Goal: Transaction & Acquisition: Subscribe to service/newsletter

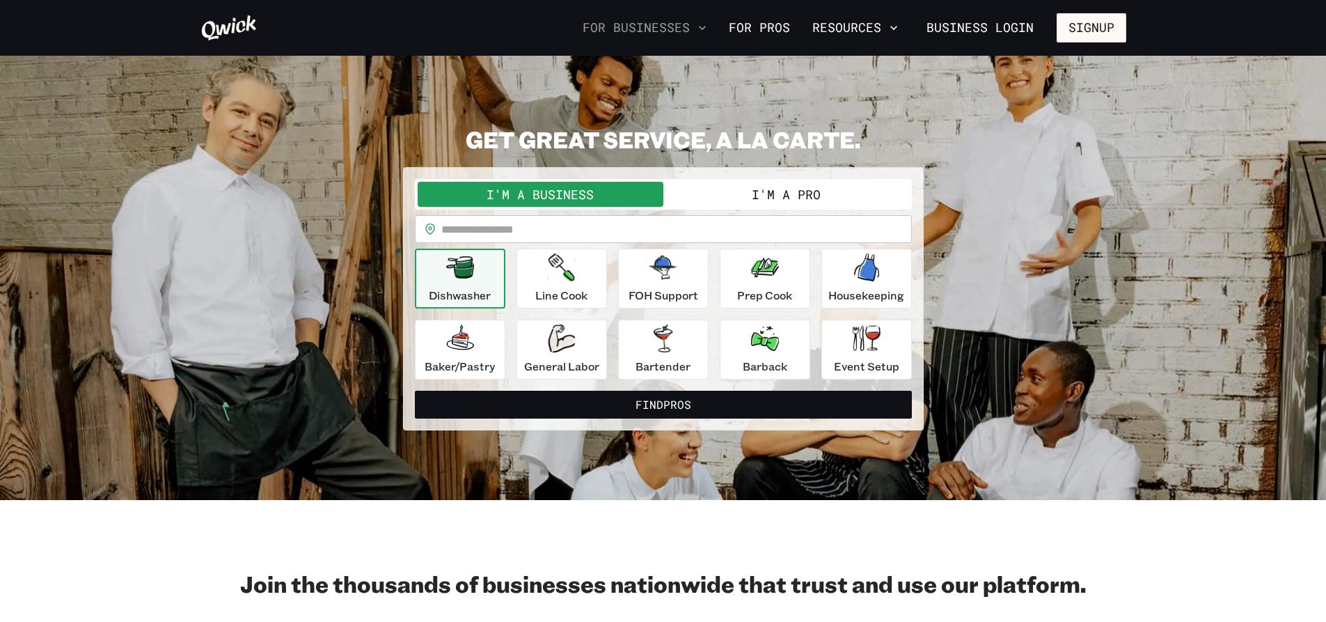
click at [703, 30] on icon "button" at bounding box center [702, 28] width 14 height 14
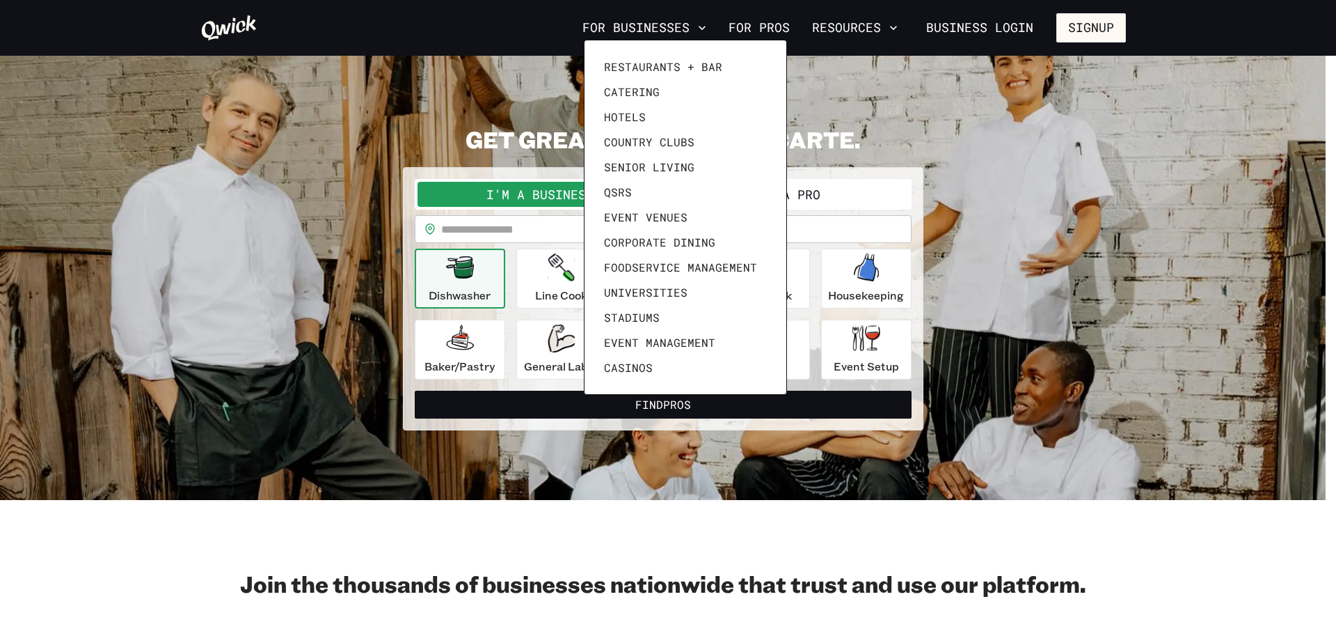
click at [890, 29] on div at bounding box center [668, 311] width 1336 height 622
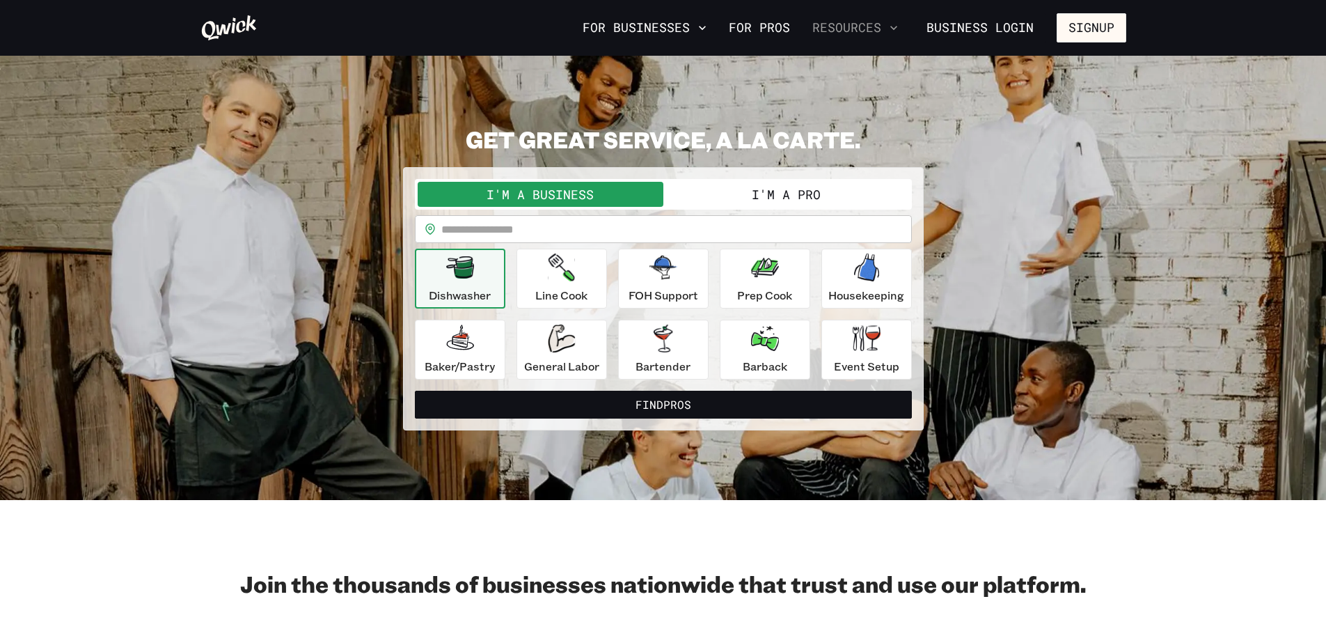
click at [897, 23] on icon "button" at bounding box center [894, 28] width 14 height 14
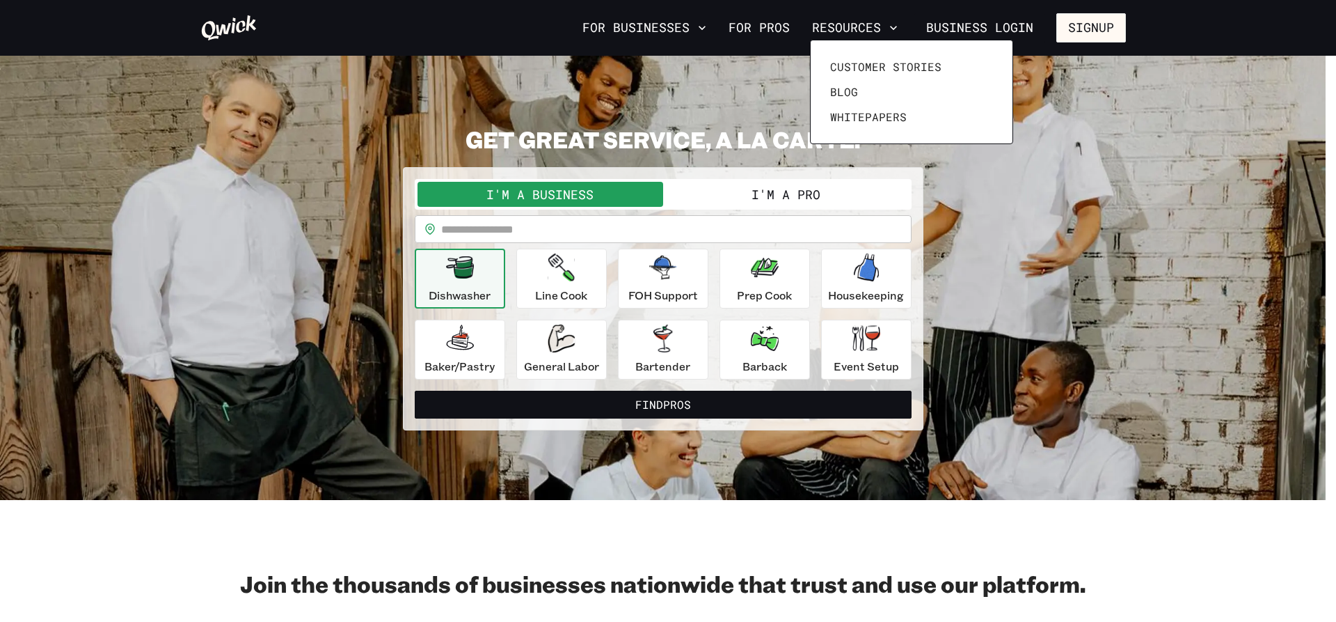
click at [706, 22] on div at bounding box center [668, 311] width 1336 height 622
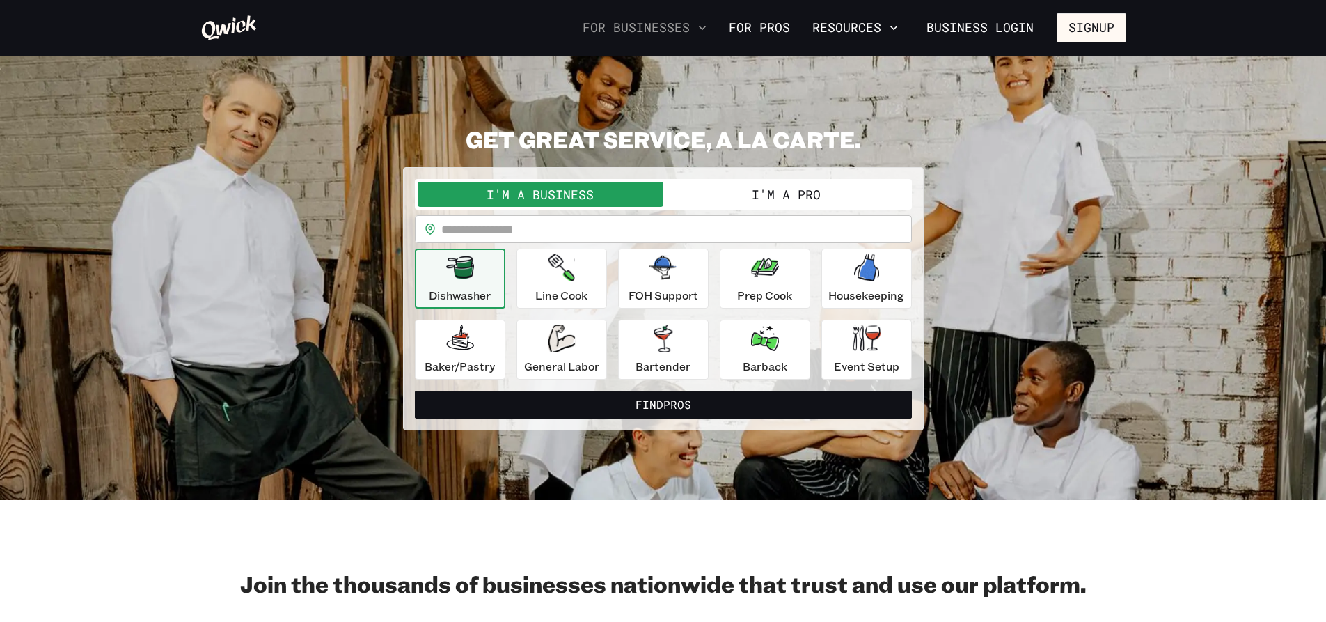
click at [706, 28] on icon "button" at bounding box center [702, 28] width 14 height 14
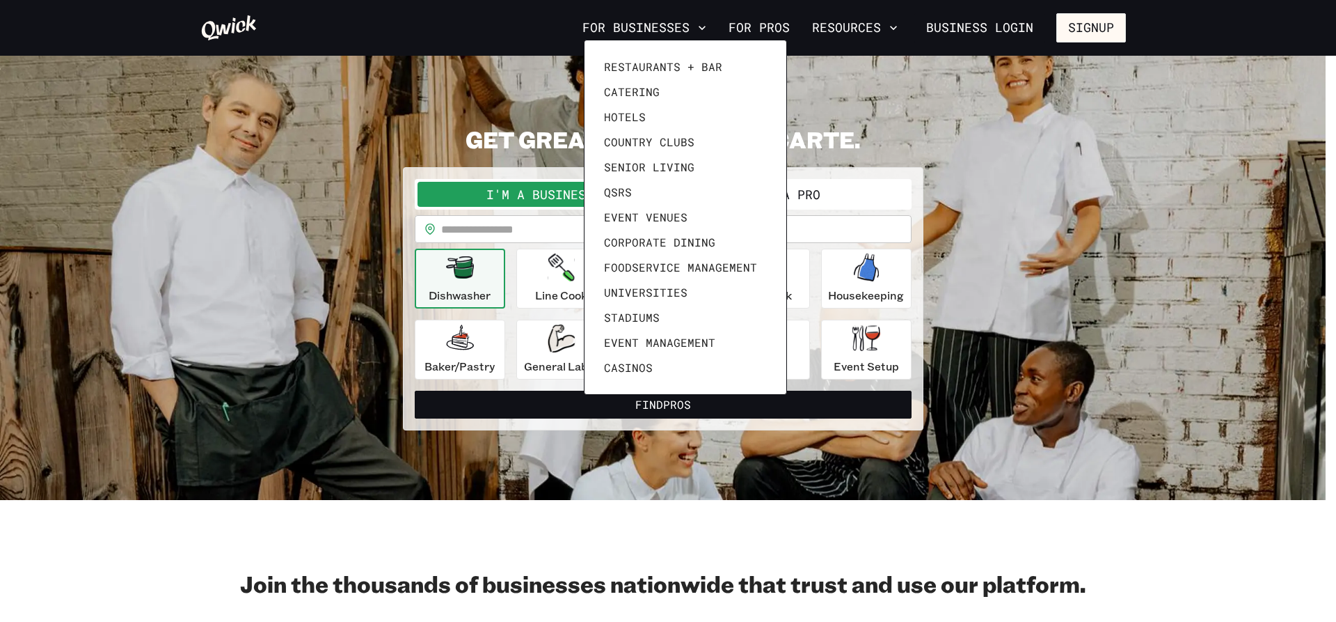
click at [988, 97] on div at bounding box center [668, 311] width 1336 height 622
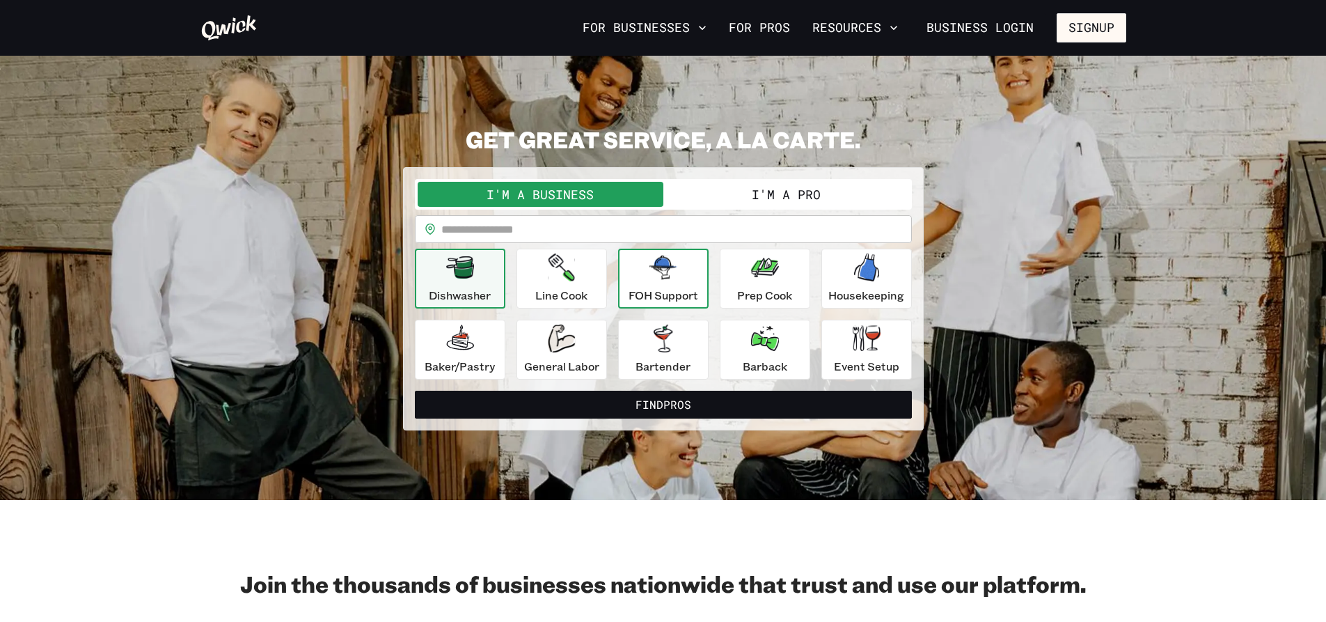
drag, startPoint x: 667, startPoint y: 288, endPoint x: 677, endPoint y: 286, distance: 9.3
click at [670, 287] on p "FOH Support" at bounding box center [664, 295] width 70 height 17
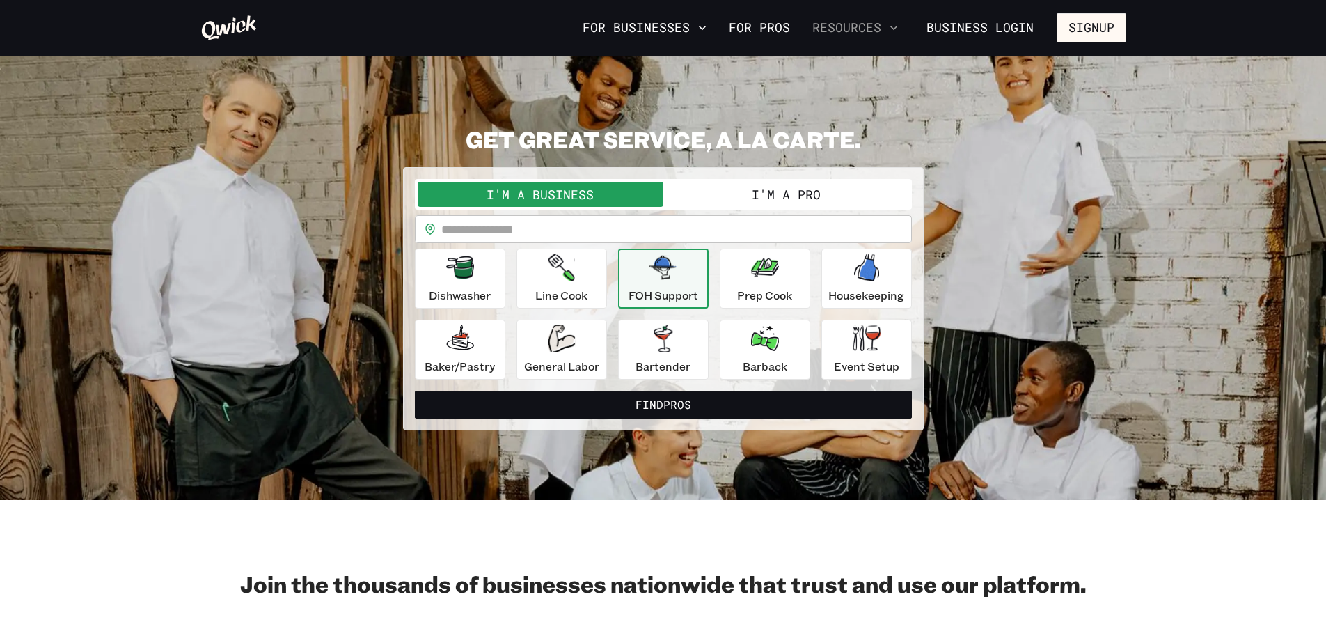
click at [899, 29] on icon "button" at bounding box center [894, 28] width 14 height 14
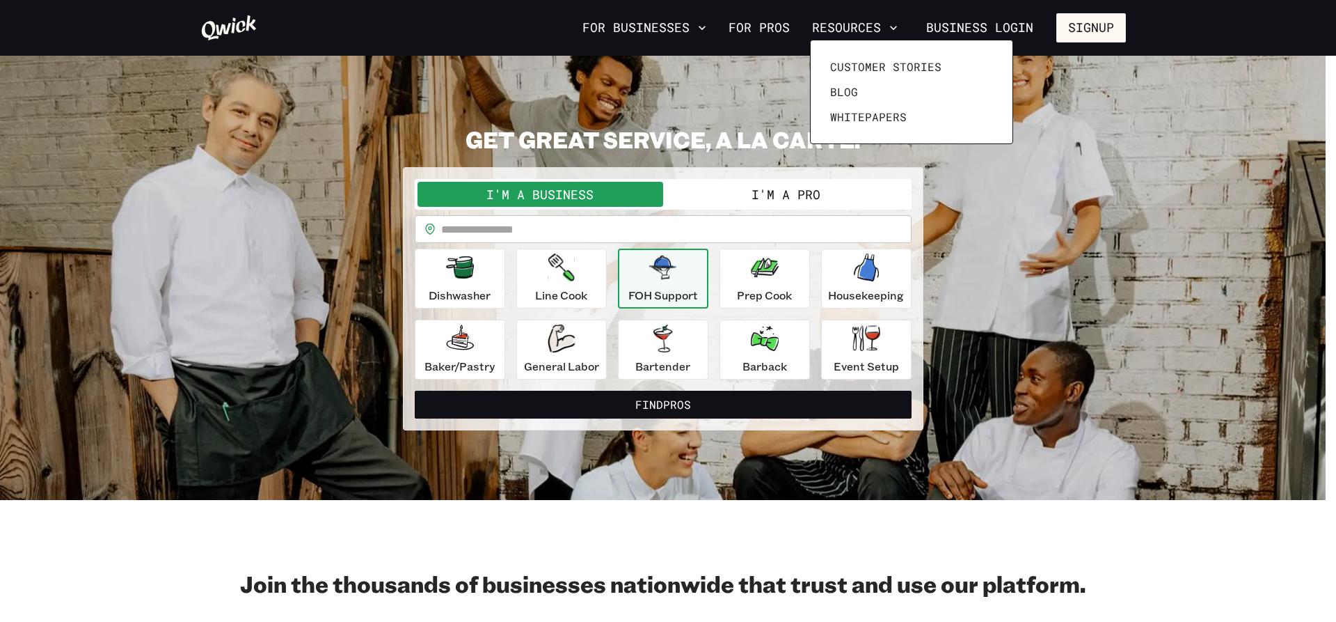
click at [705, 25] on div at bounding box center [668, 311] width 1336 height 622
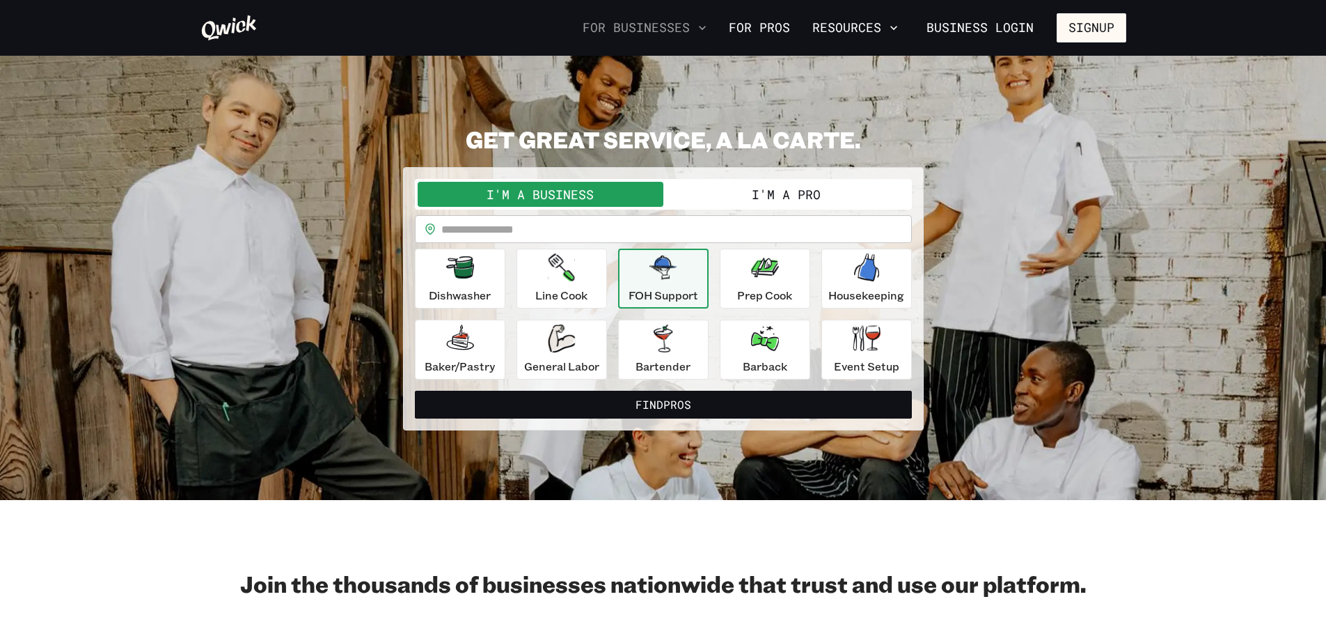
click at [708, 25] on icon "button" at bounding box center [702, 28] width 14 height 14
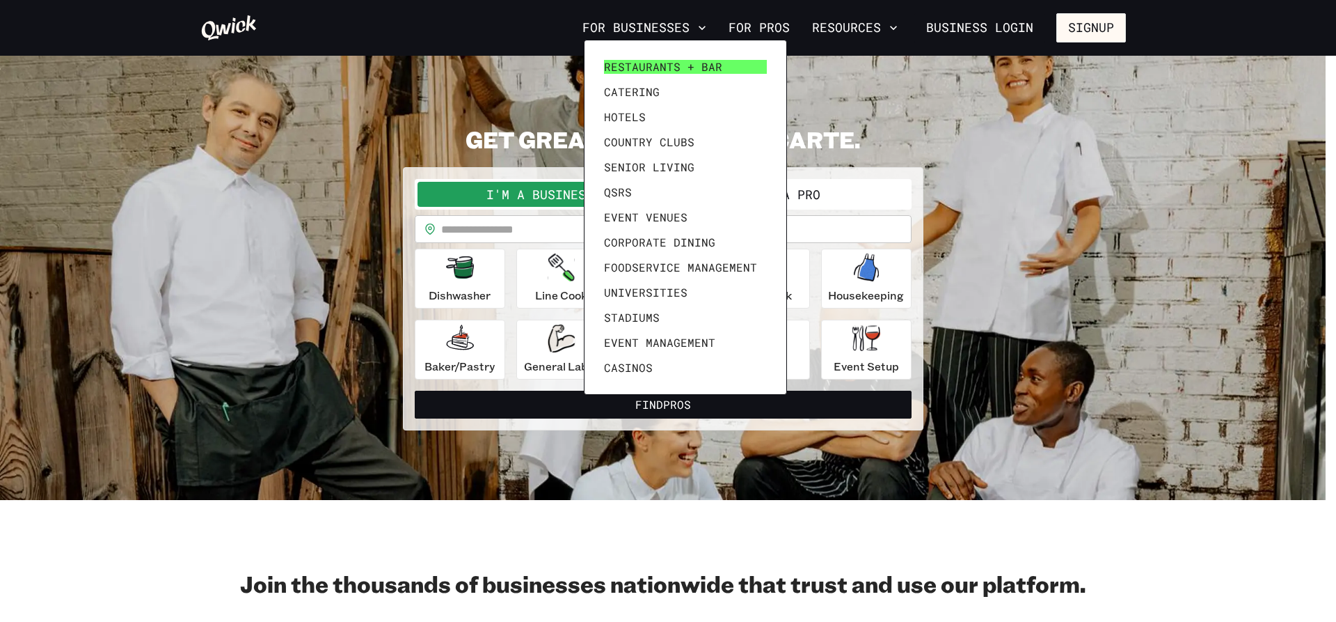
click at [660, 68] on span "Restaurants + Bar" at bounding box center [663, 67] width 118 height 14
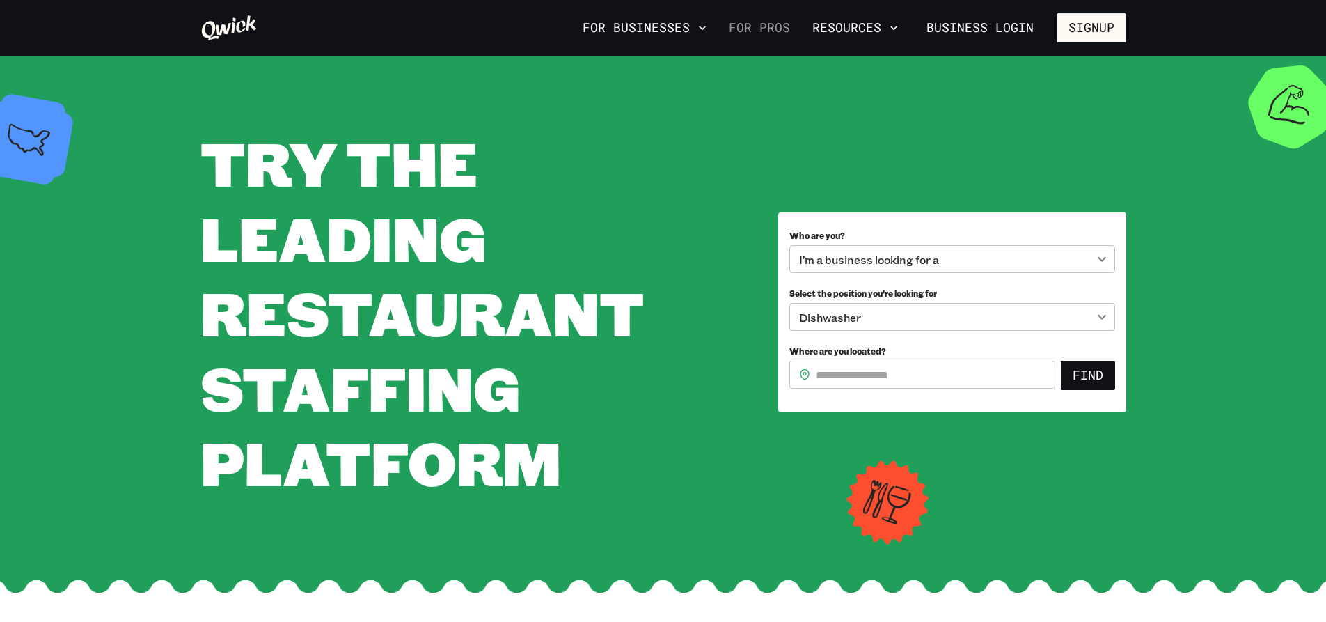
click at [757, 25] on link "For Pros" at bounding box center [759, 28] width 72 height 24
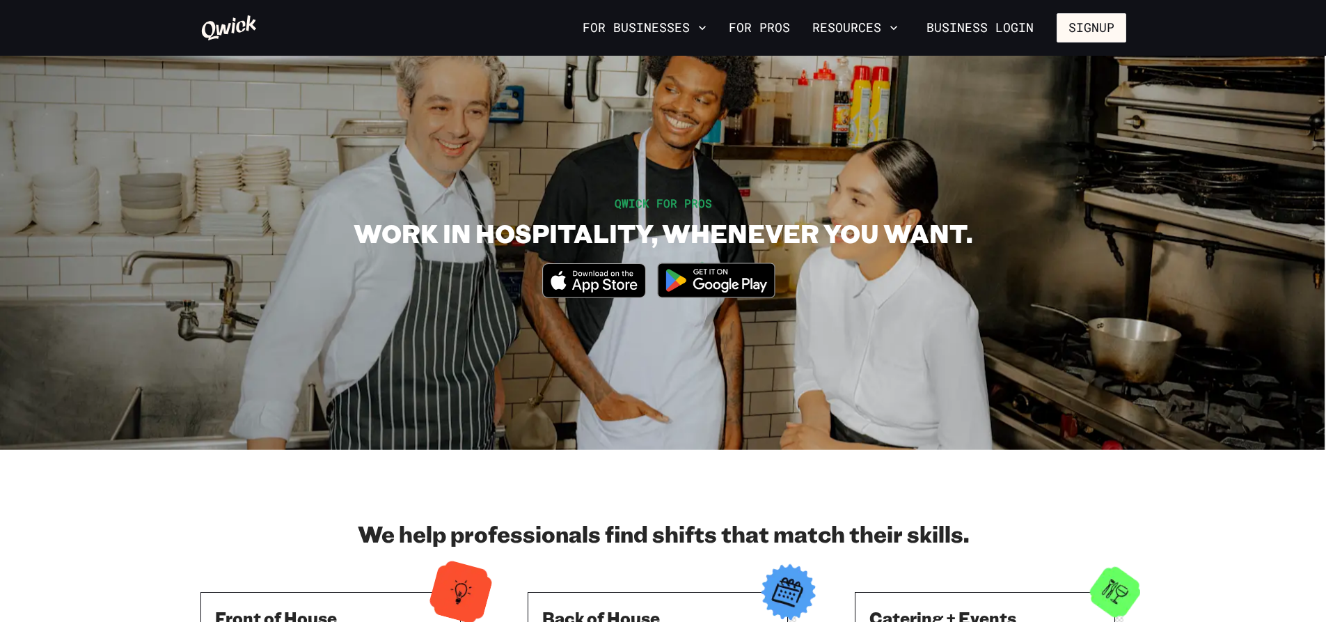
click at [702, 284] on img at bounding box center [716, 280] width 135 height 52
click at [1012, 31] on link "Business Login" at bounding box center [980, 27] width 131 height 29
click at [887, 25] on button "Resources" at bounding box center [855, 28] width 97 height 24
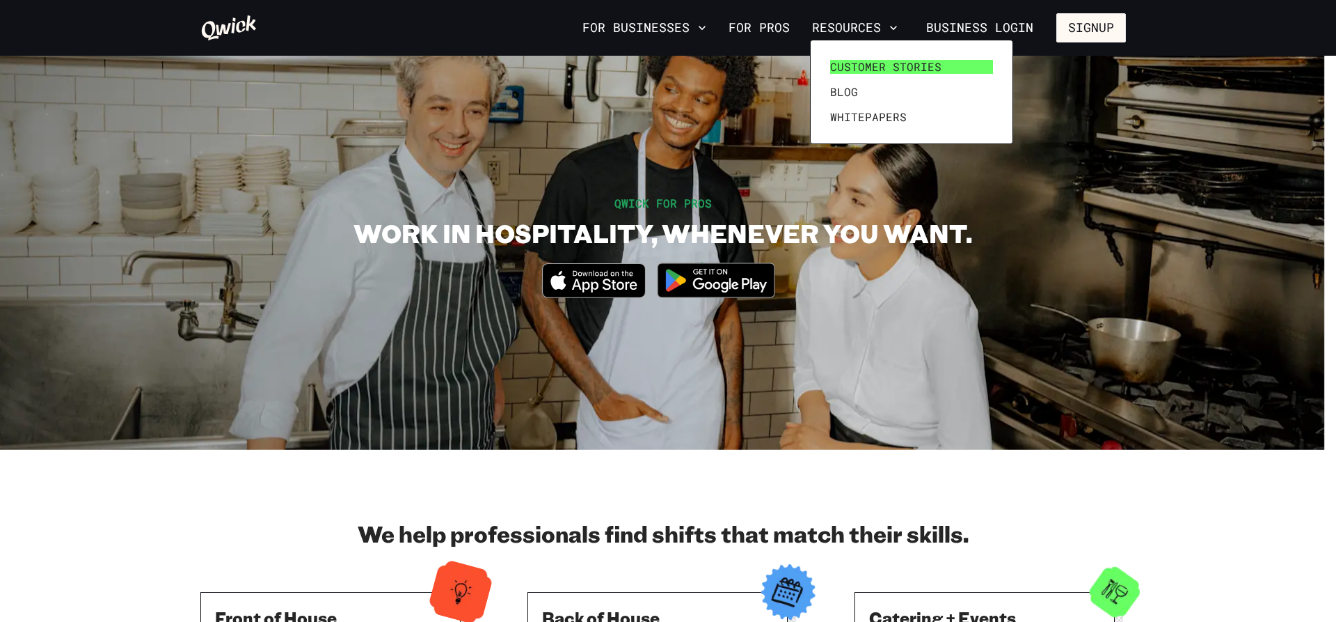
click at [885, 65] on span "Customer stories" at bounding box center [885, 67] width 111 height 14
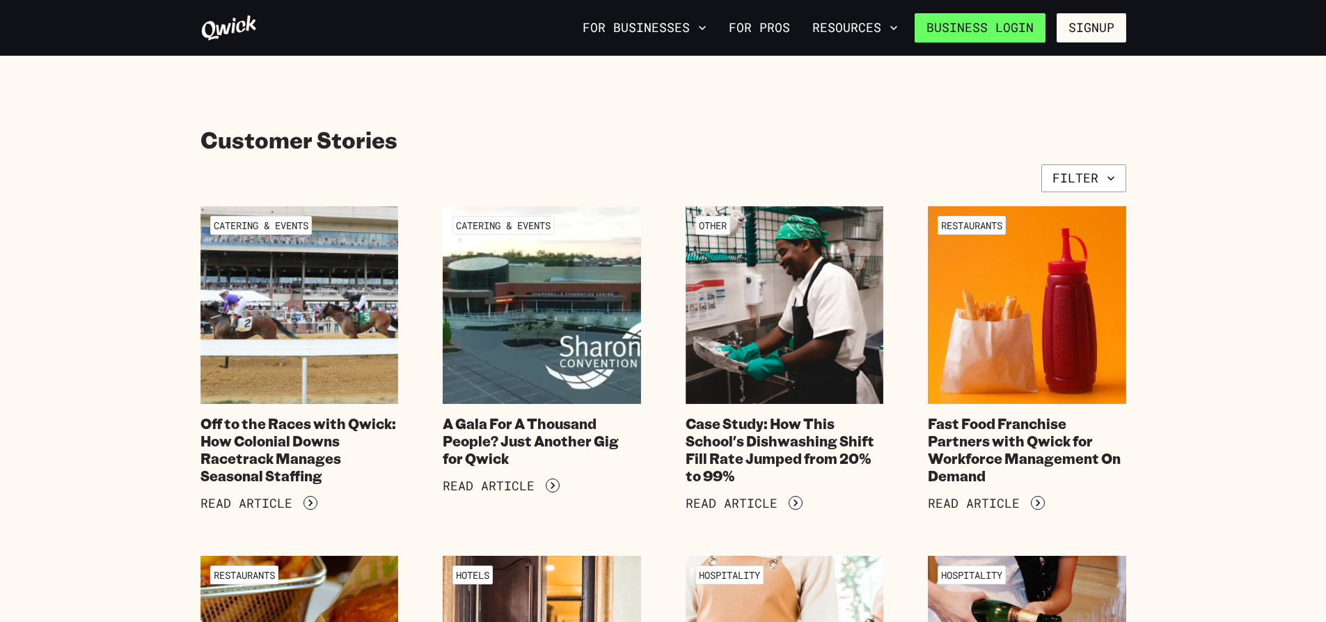
click at [1011, 31] on link "Business Login" at bounding box center [980, 27] width 131 height 29
click at [1116, 31] on button "Signup" at bounding box center [1092, 27] width 70 height 29
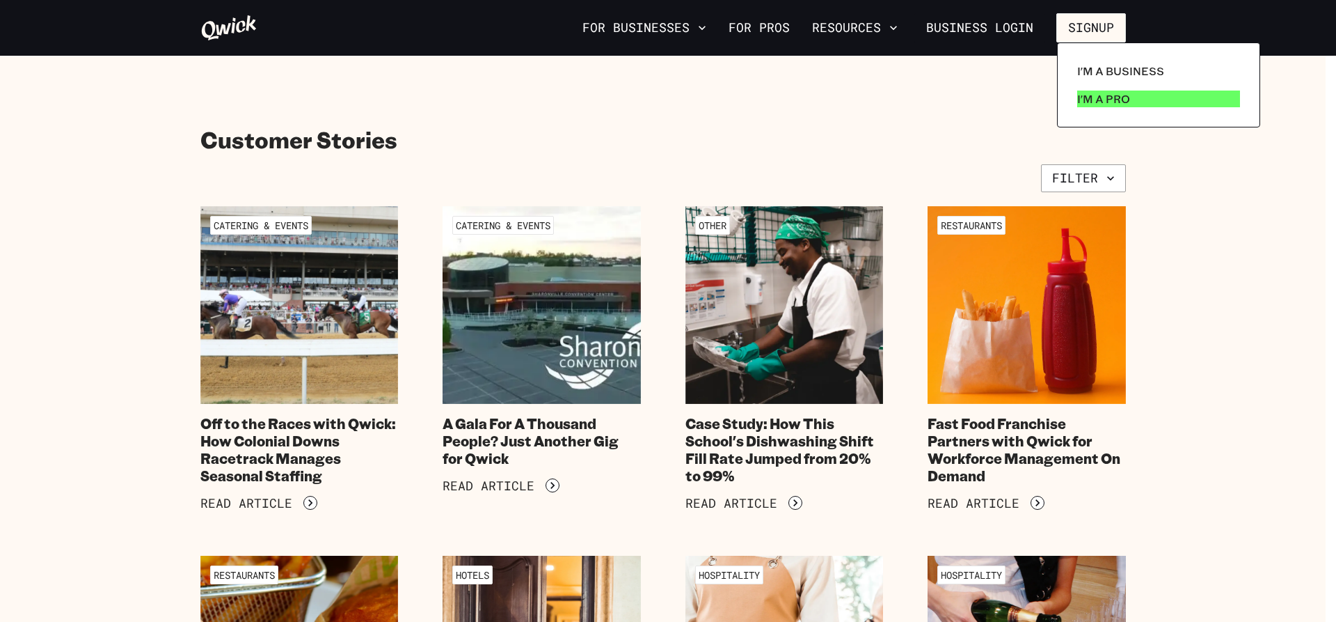
click at [1132, 93] on link "I'm a Pro" at bounding box center [1159, 99] width 174 height 28
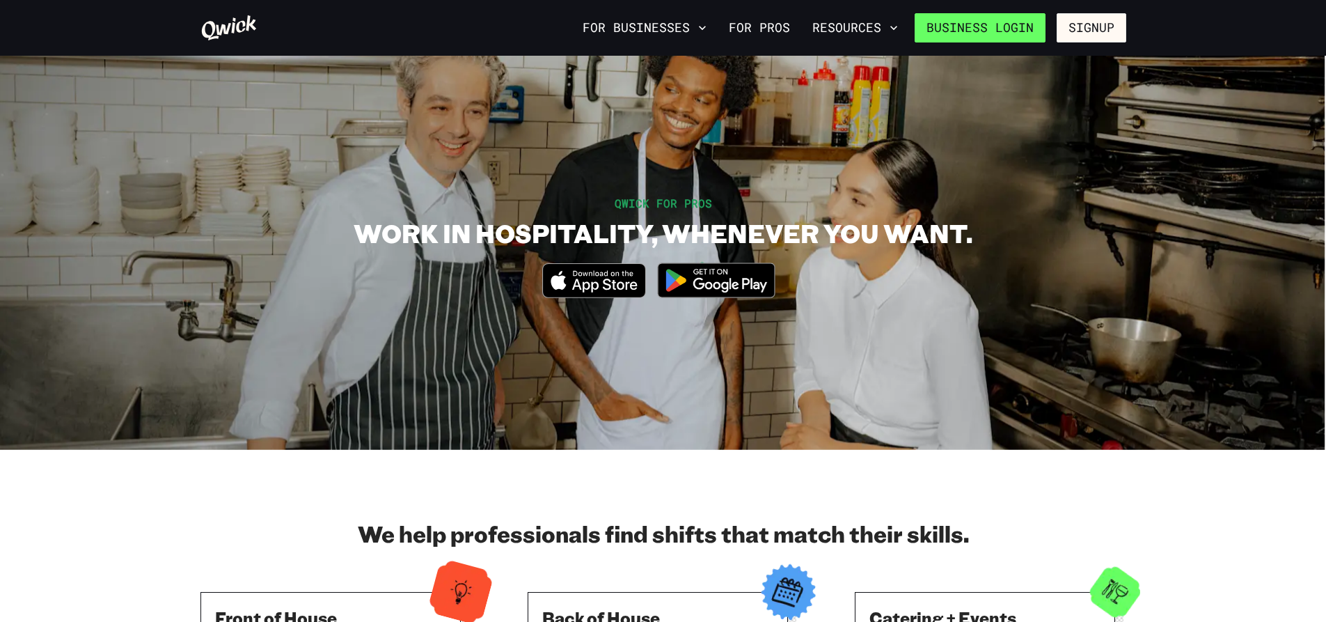
click at [985, 17] on link "Business Login" at bounding box center [980, 27] width 131 height 29
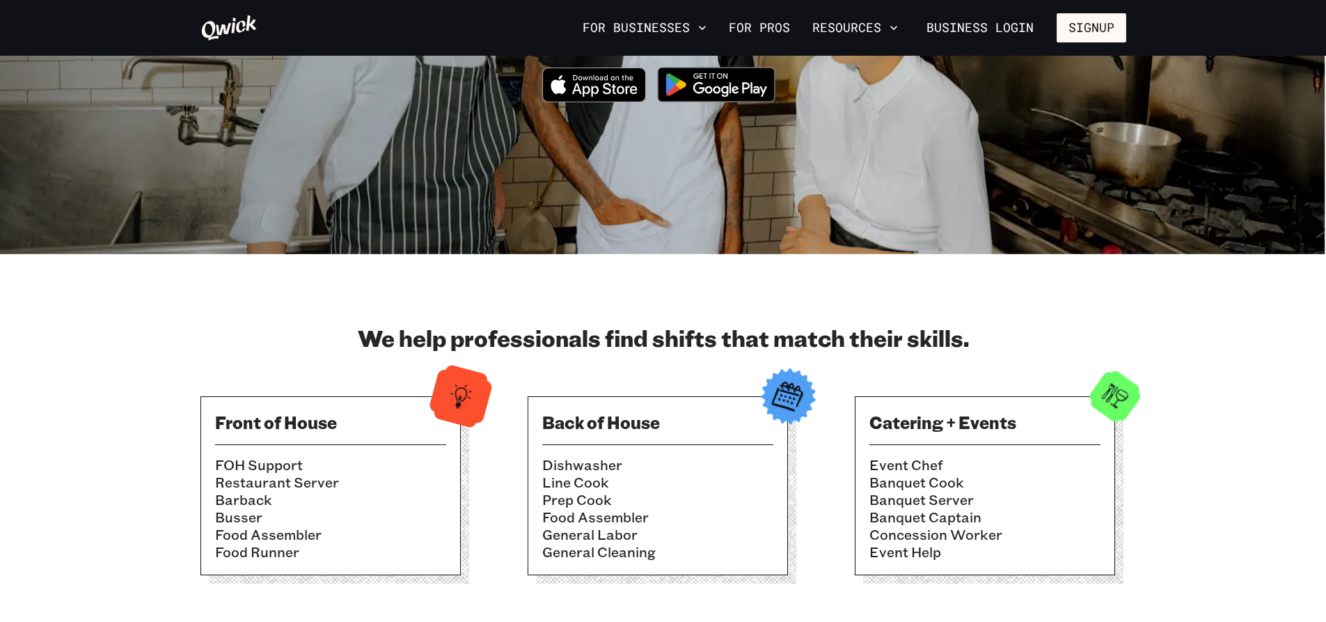
scroll to position [209, 0]
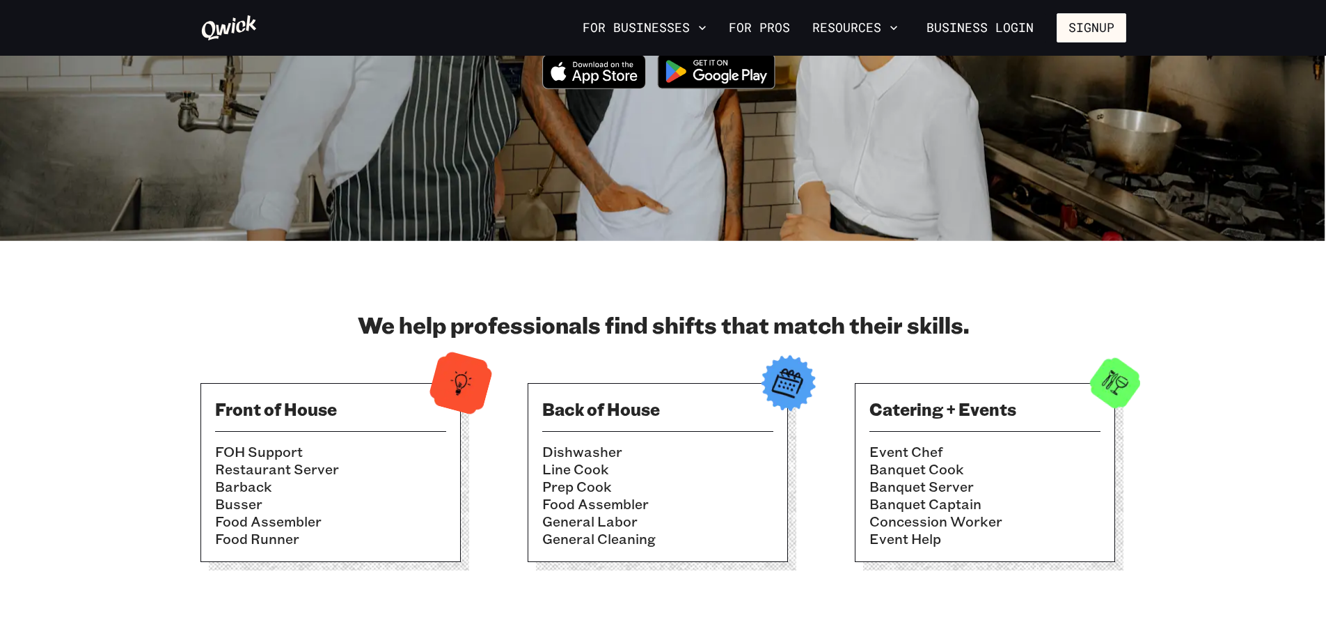
drag, startPoint x: 709, startPoint y: 398, endPoint x: 704, endPoint y: 403, distance: 7.4
click at [706, 402] on h3 "Back of House" at bounding box center [657, 408] width 231 height 22
drag, startPoint x: 619, startPoint y: 452, endPoint x: 594, endPoint y: 466, distance: 28.7
click at [612, 459] on li "Dishwasher" at bounding box center [657, 451] width 231 height 17
drag, startPoint x: 586, startPoint y: 469, endPoint x: 581, endPoint y: 479, distance: 10.9
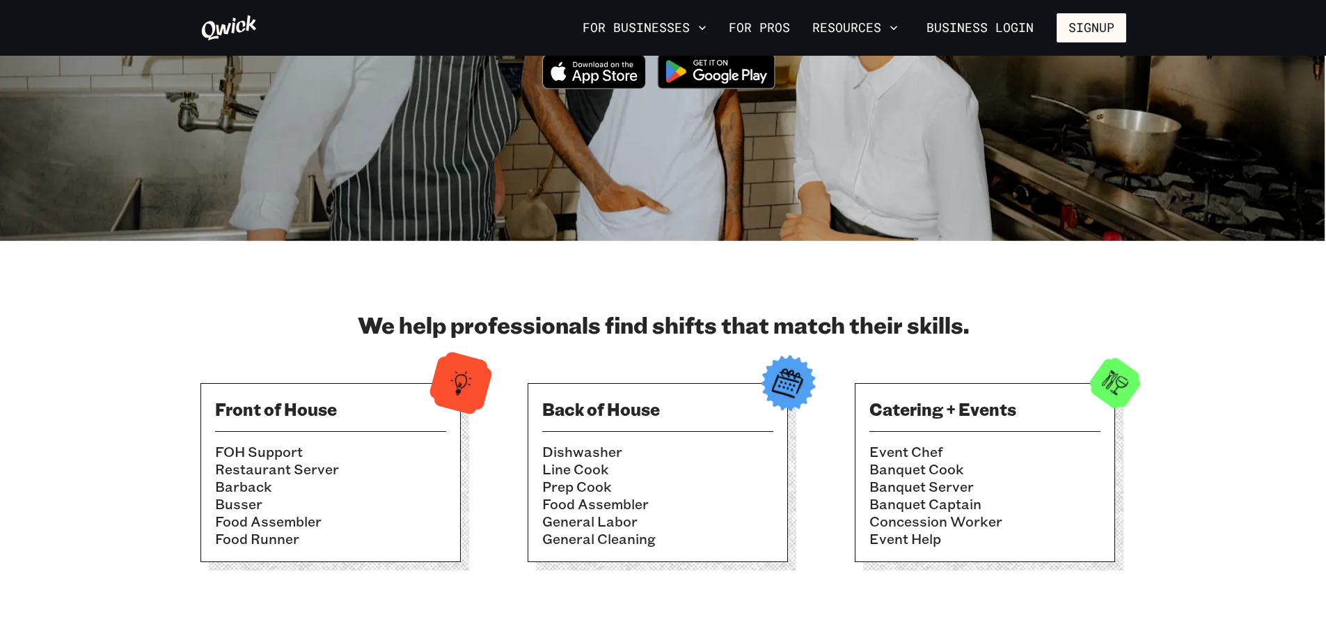
click at [583, 475] on li "Line Cook" at bounding box center [657, 468] width 231 height 17
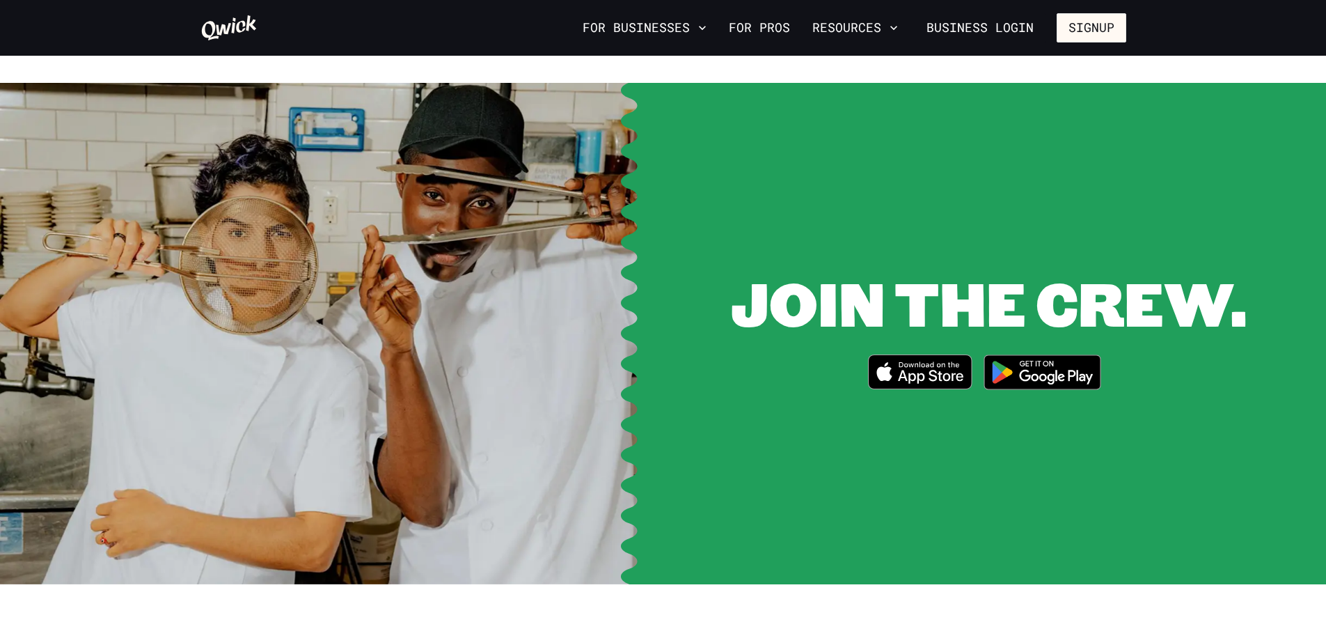
scroll to position [1601, 0]
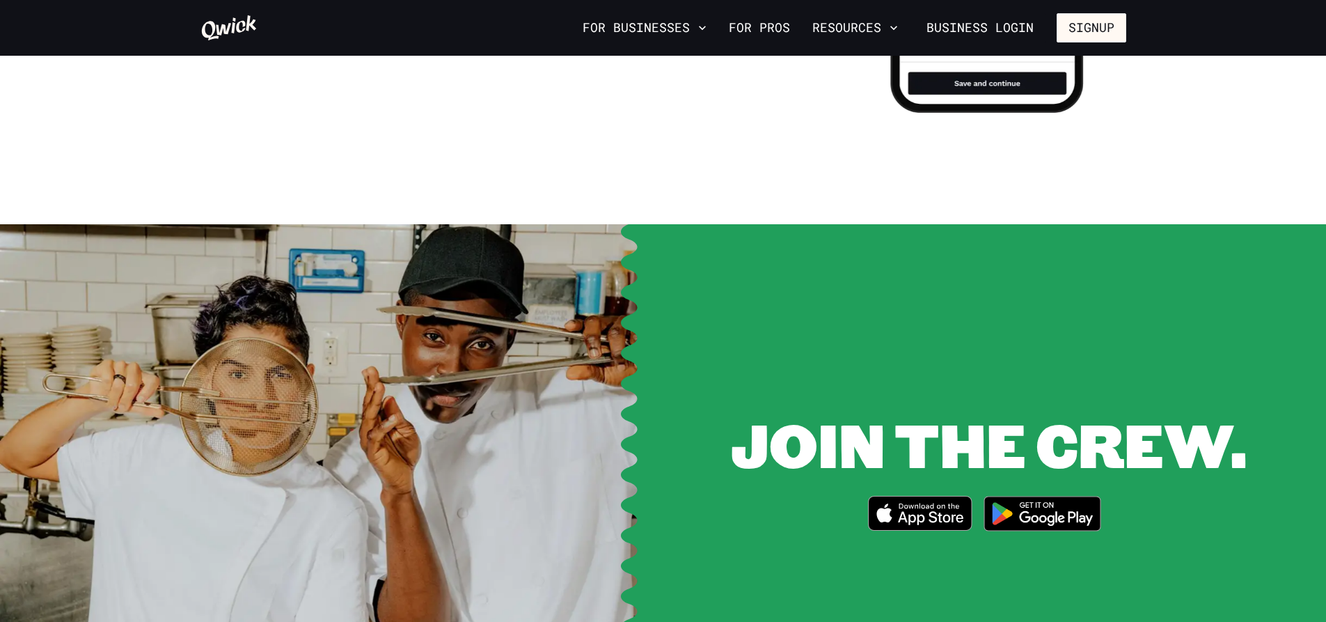
click at [1049, 498] on img at bounding box center [1042, 513] width 135 height 52
